Goal: Task Accomplishment & Management: Manage account settings

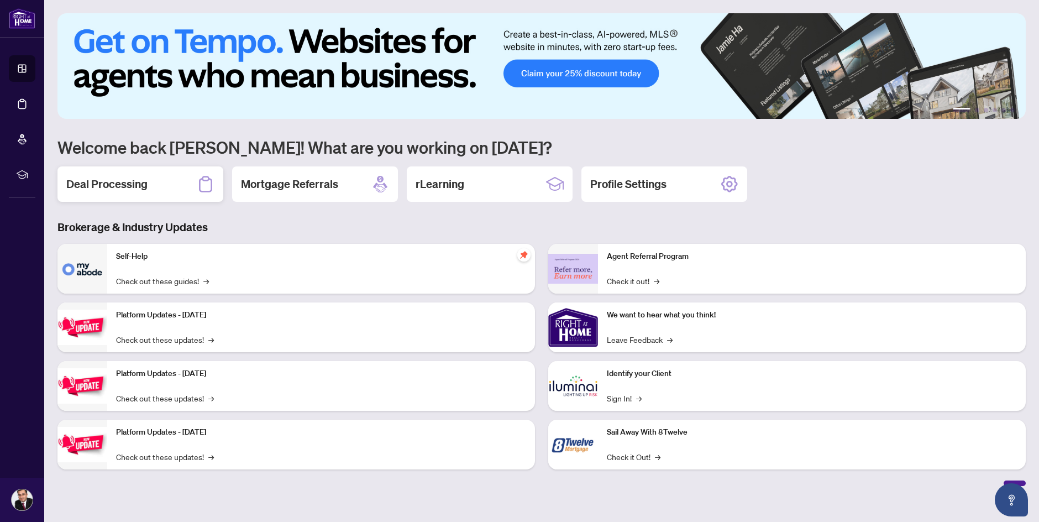
click at [159, 187] on div "Deal Processing" at bounding box center [140, 183] width 166 height 35
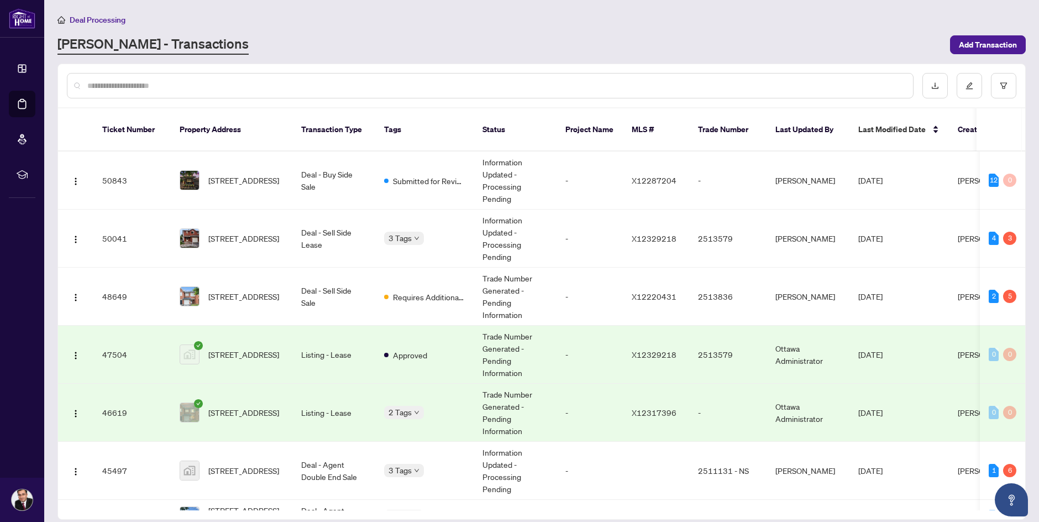
scroll to position [55, 0]
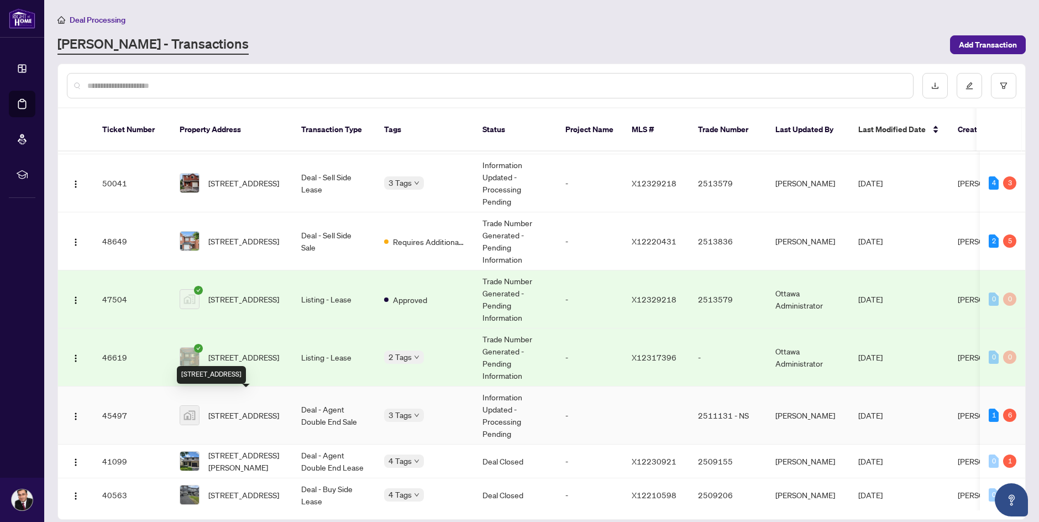
click at [245, 409] on span "[STREET_ADDRESS]" at bounding box center [243, 415] width 71 height 12
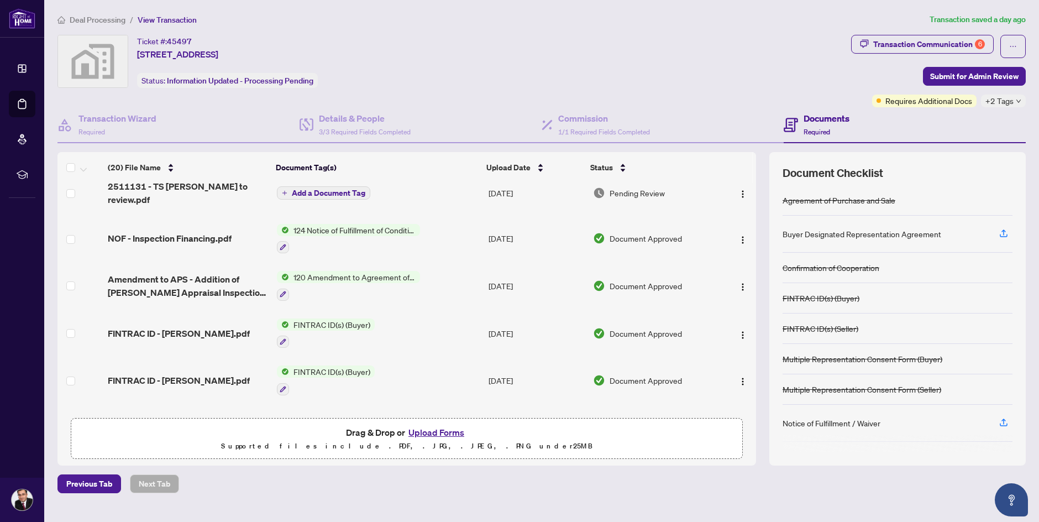
scroll to position [276, 0]
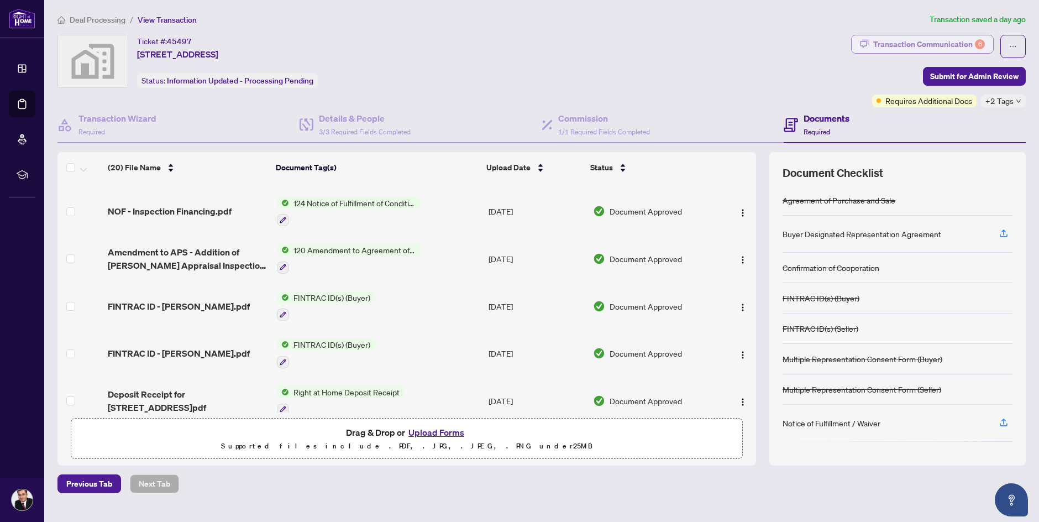
click at [958, 39] on div "Transaction Communication 6" at bounding box center [929, 44] width 112 height 18
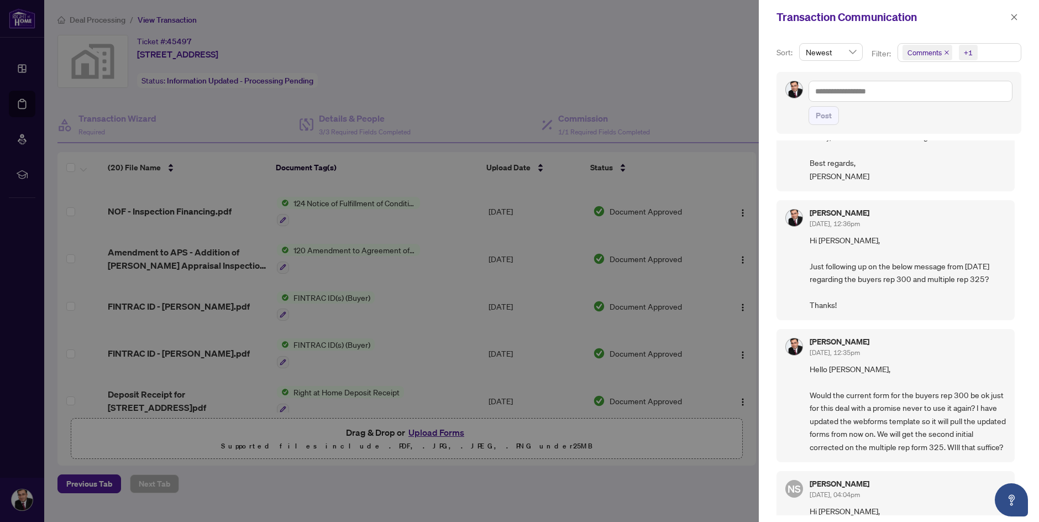
scroll to position [166, 0]
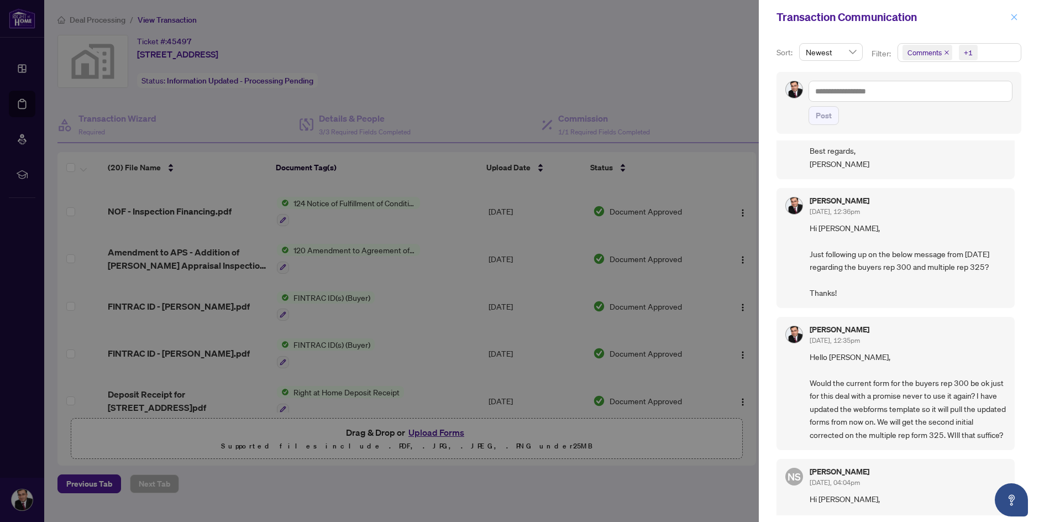
click at [1015, 18] on icon "close" at bounding box center [1014, 17] width 6 height 6
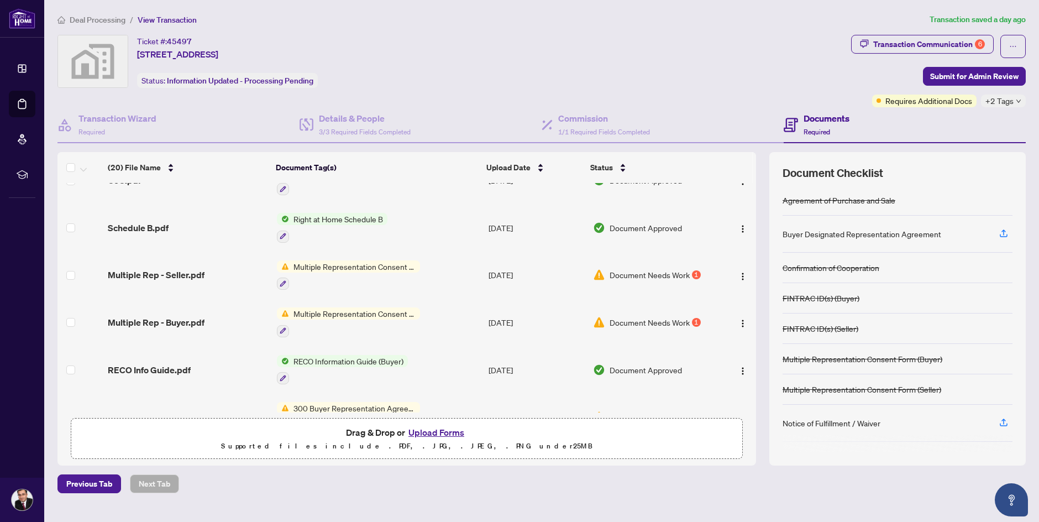
scroll to position [608, 0]
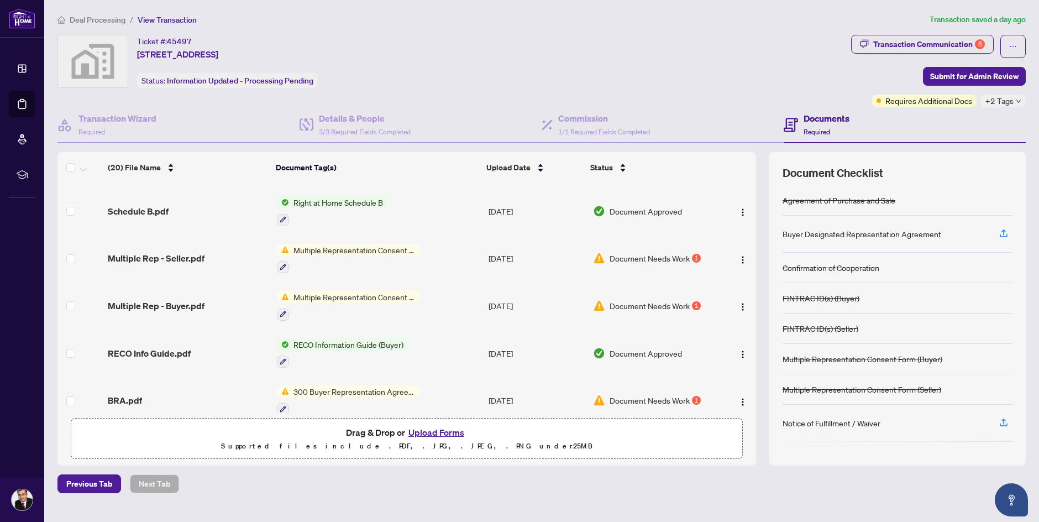
click at [422, 430] on button "Upload Forms" at bounding box center [436, 432] width 62 height 14
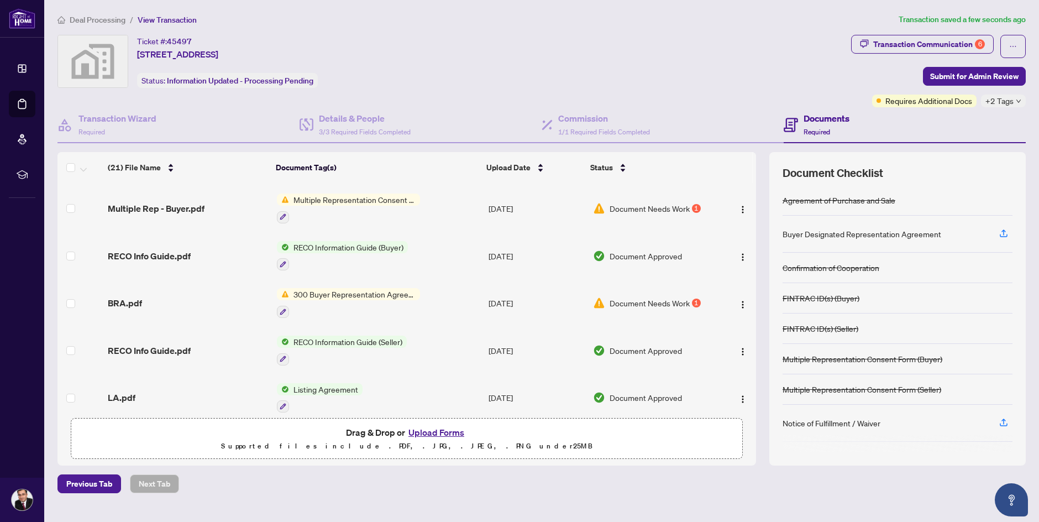
scroll to position [694, 0]
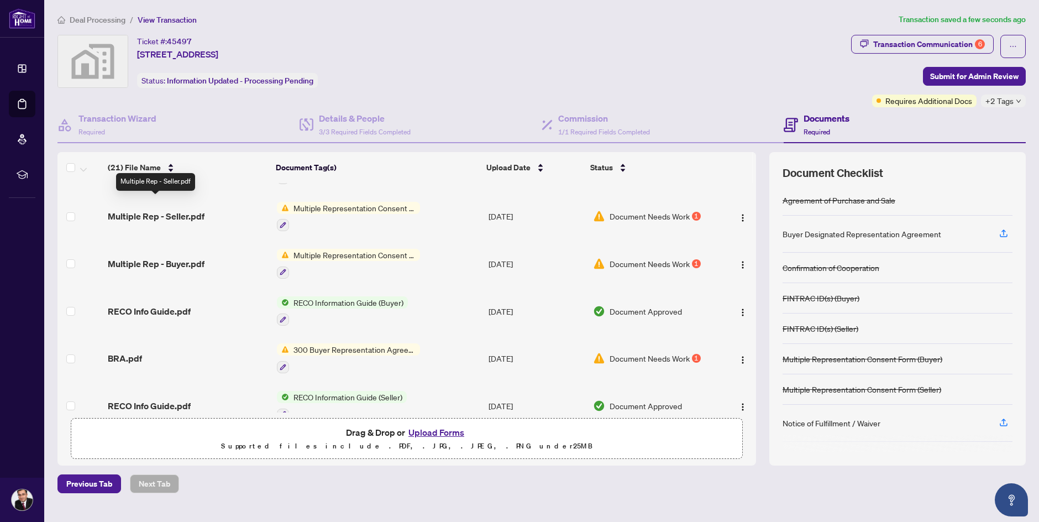
click at [188, 209] on span "Multiple Rep - Seller.pdf" at bounding box center [156, 215] width 97 height 13
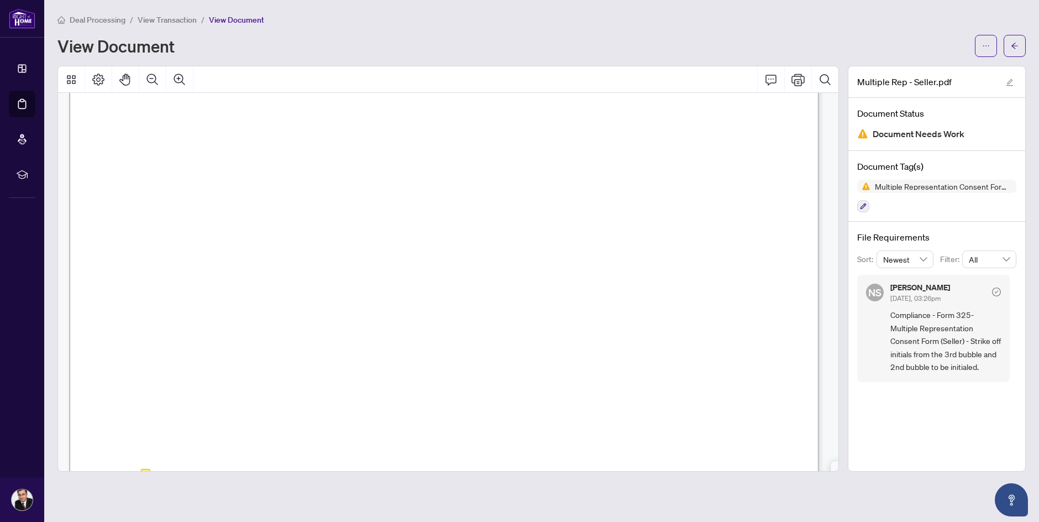
scroll to position [111, 0]
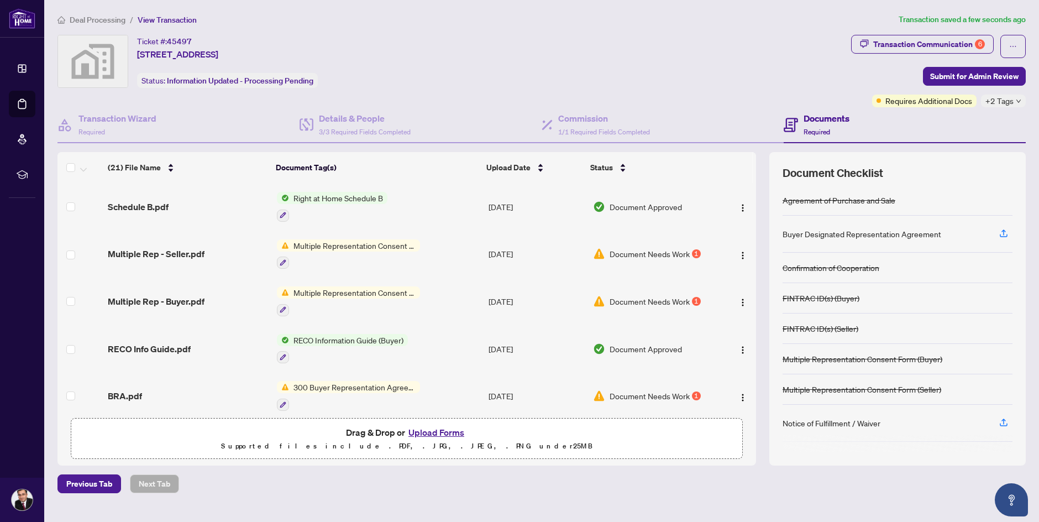
scroll to position [749, 0]
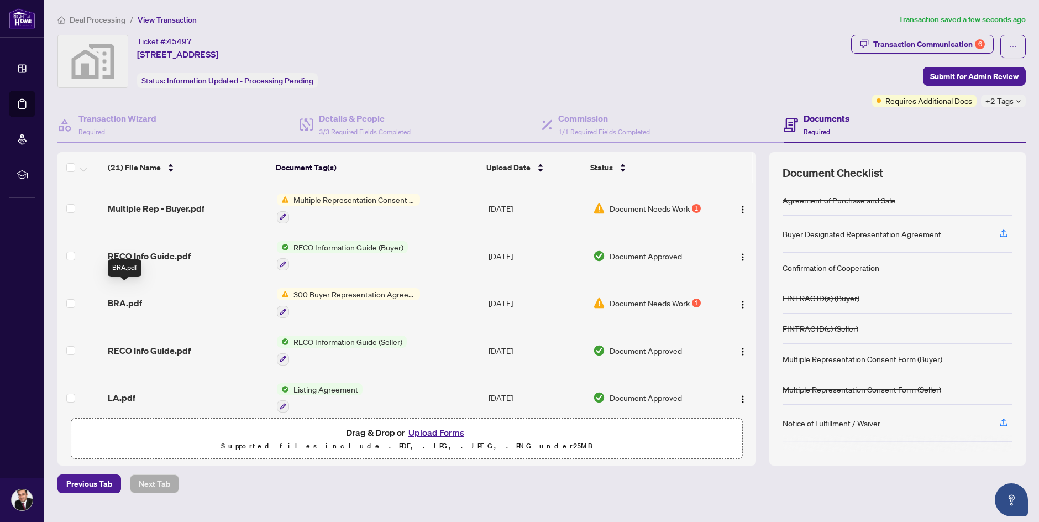
click at [134, 296] on span "BRA.pdf" at bounding box center [125, 302] width 34 height 13
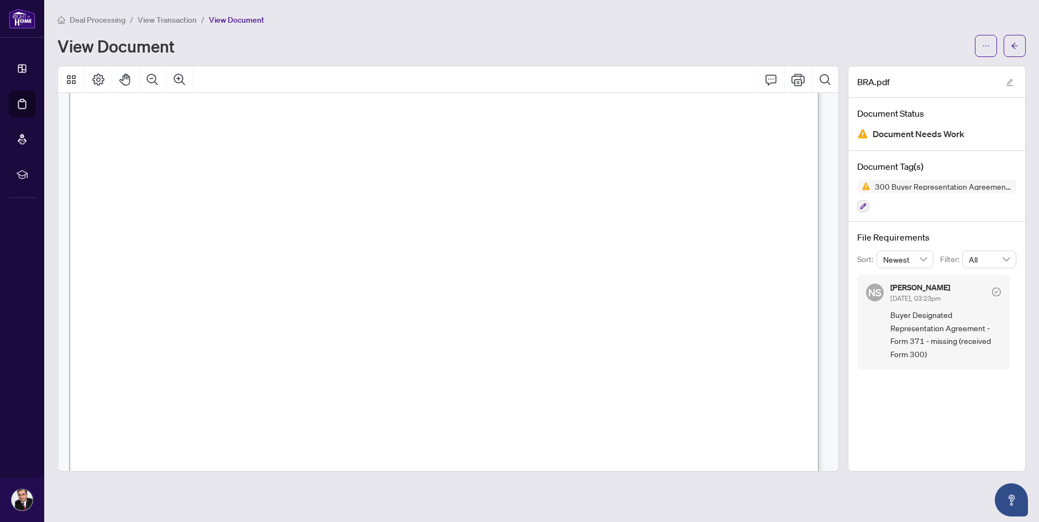
scroll to position [553, 0]
